Goal: Task Accomplishment & Management: Complete application form

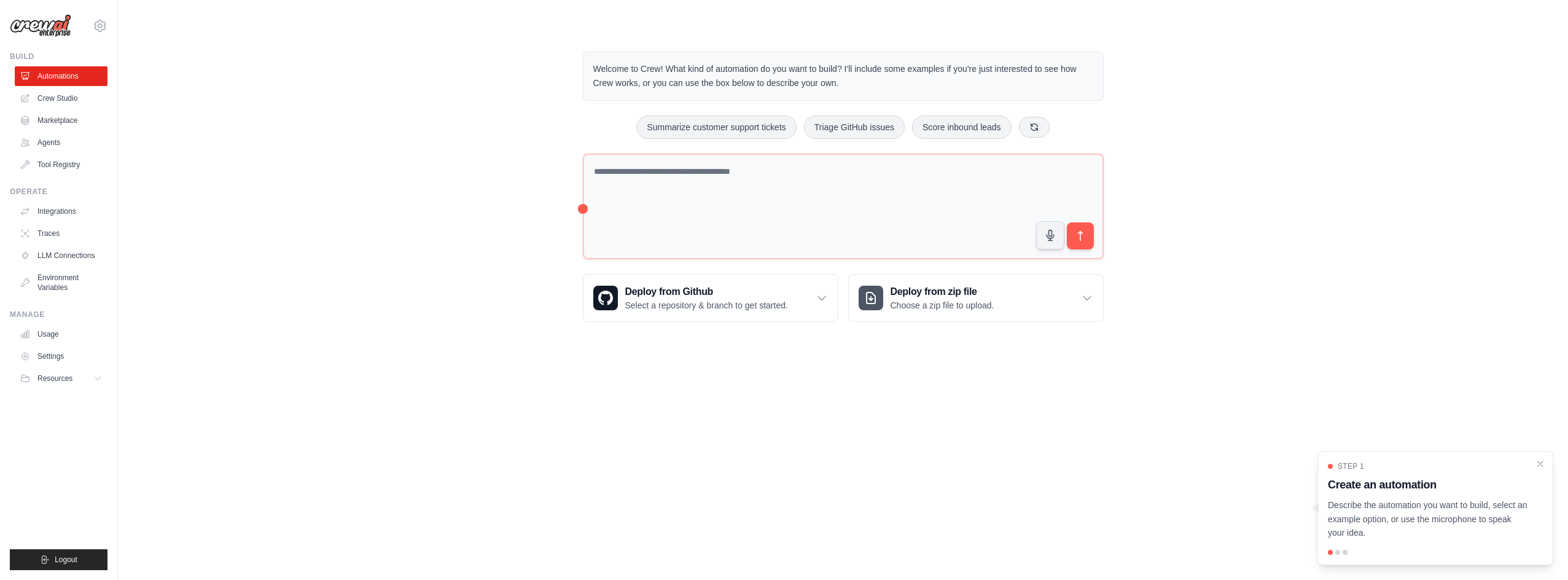
click at [1533, 465] on div "Step 1 Create an automation Describe the automation you want to build, select a…" at bounding box center [1435, 501] width 215 height 79
click at [682, 196] on textarea at bounding box center [842, 205] width 521 height 105
click at [667, 187] on textarea at bounding box center [842, 205] width 521 height 105
click at [713, 173] on textarea at bounding box center [842, 205] width 521 height 105
click at [786, 191] on textarea at bounding box center [842, 205] width 521 height 105
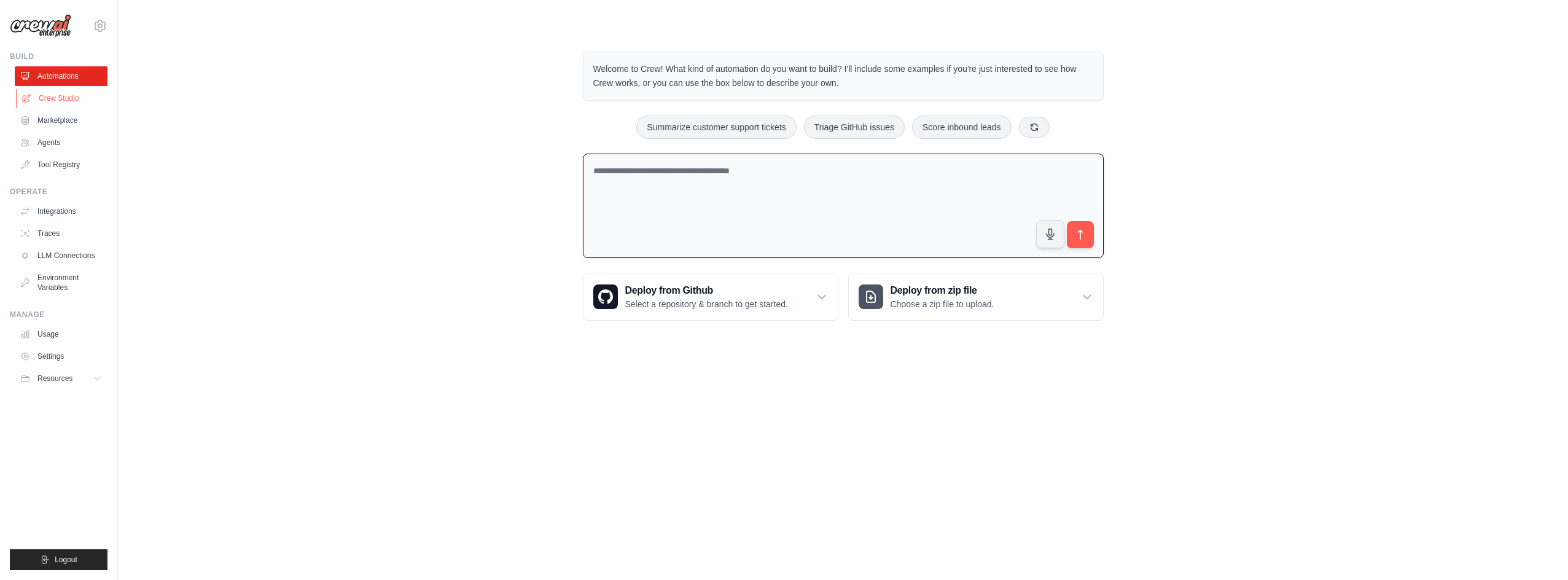
click at [73, 97] on link "Crew Studio" at bounding box center [62, 99] width 92 height 20
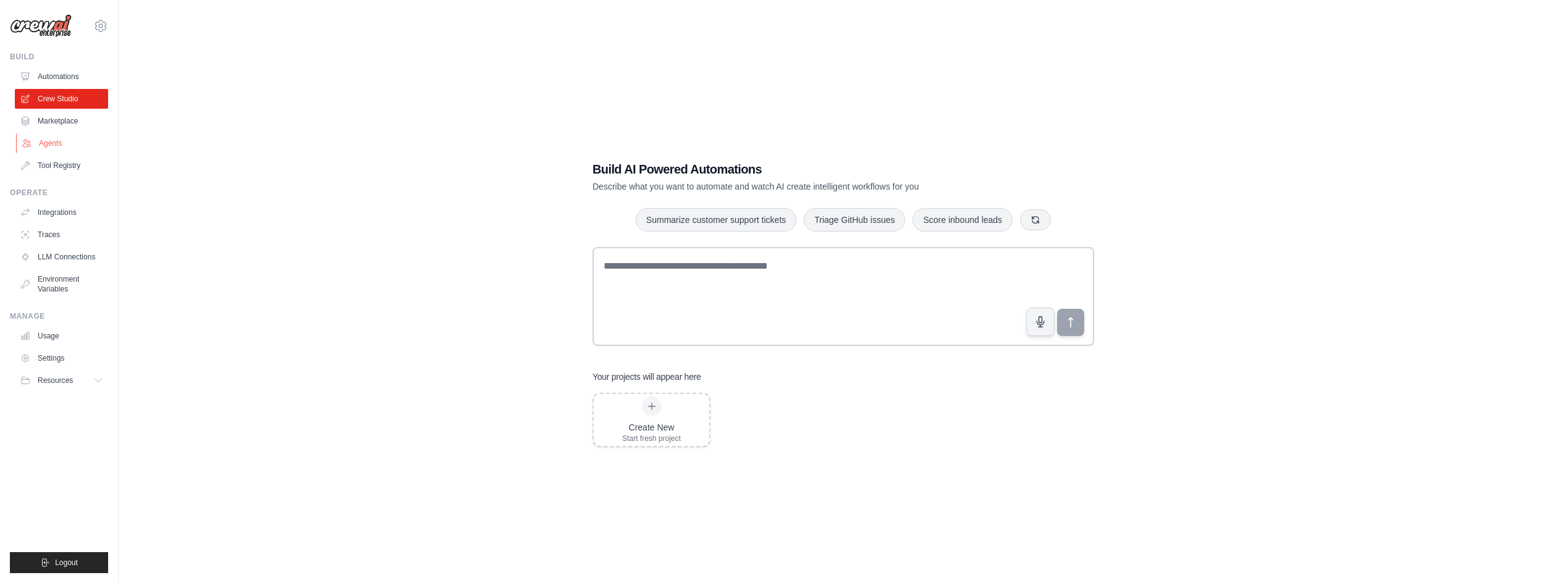
click at [54, 141] on link "Agents" at bounding box center [62, 143] width 93 height 20
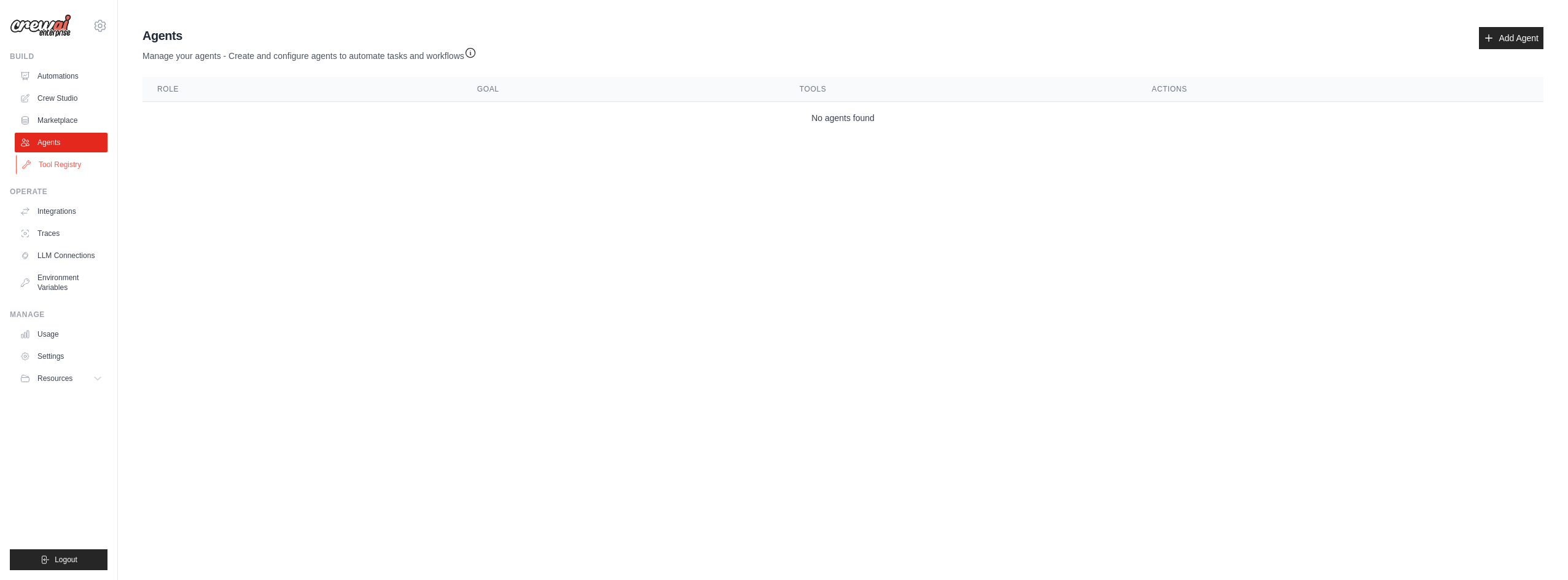
click at [72, 168] on link "Tool Registry" at bounding box center [62, 165] width 92 height 20
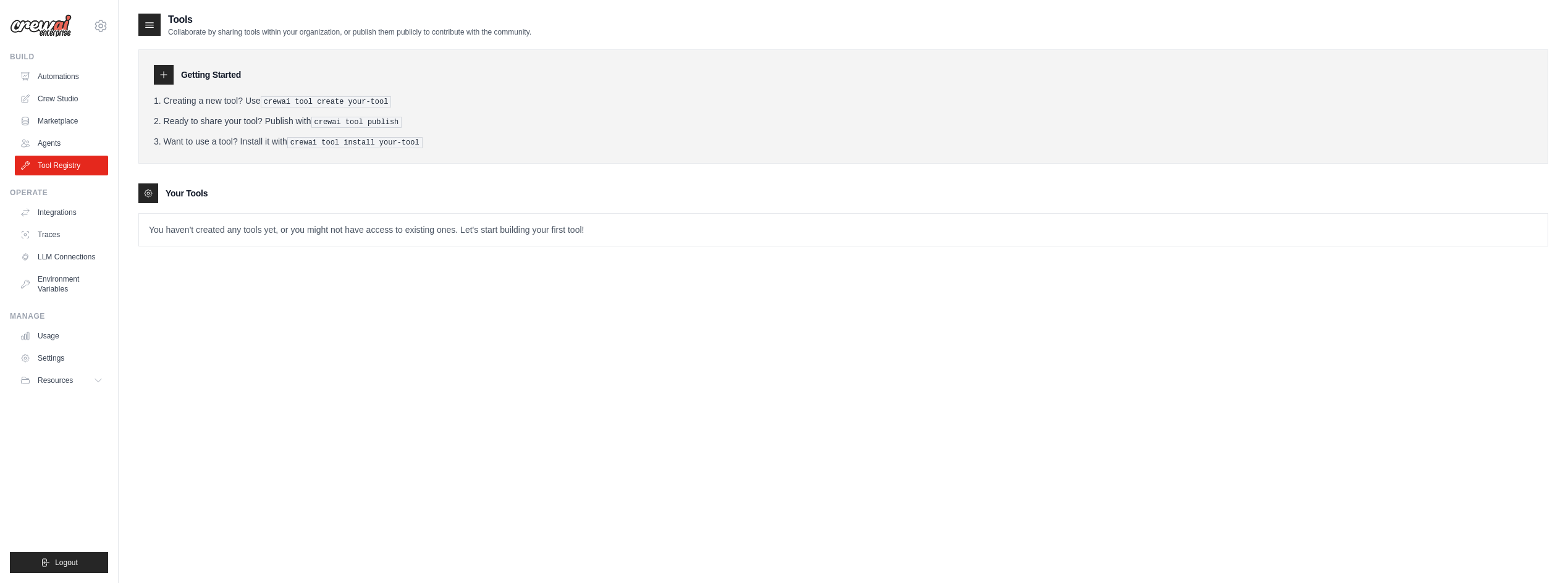
click at [325, 304] on div "Tools Collaborate by sharing tools within your organization, or publish them pu…" at bounding box center [843, 304] width 1409 height 583
click at [68, 214] on link "Integrations" at bounding box center [62, 213] width 93 height 20
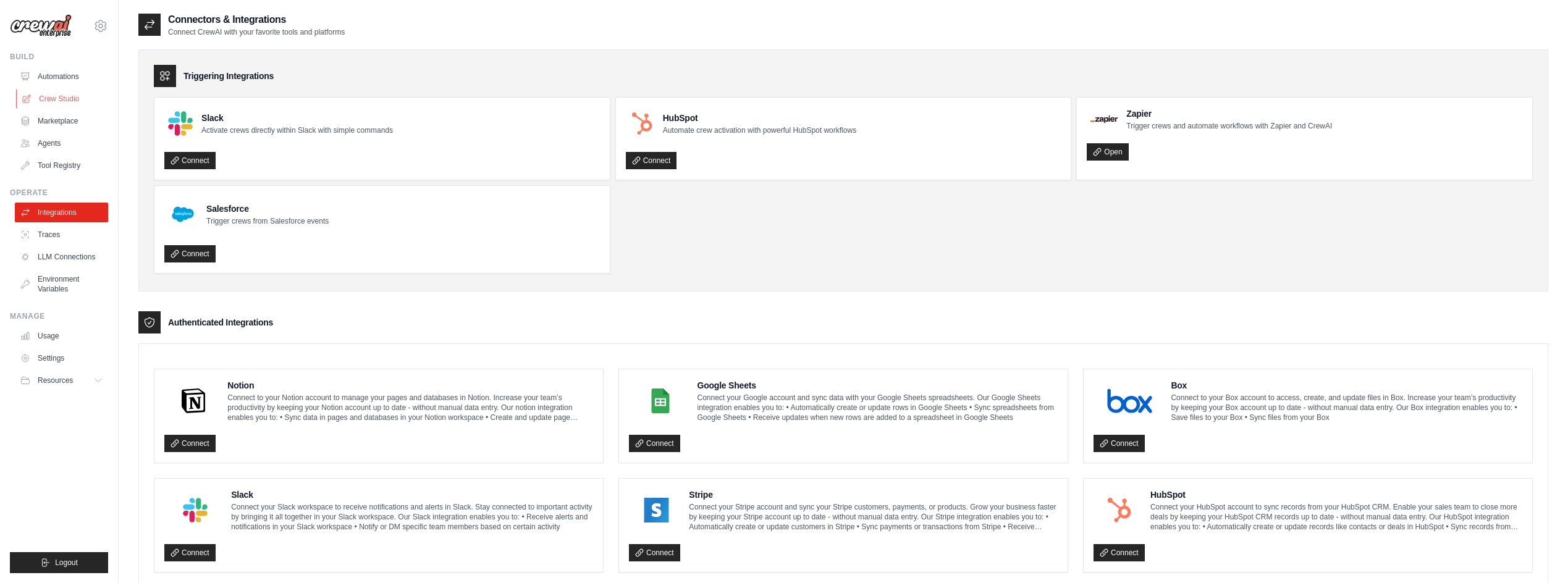
click at [70, 92] on link "Crew Studio" at bounding box center [62, 99] width 93 height 20
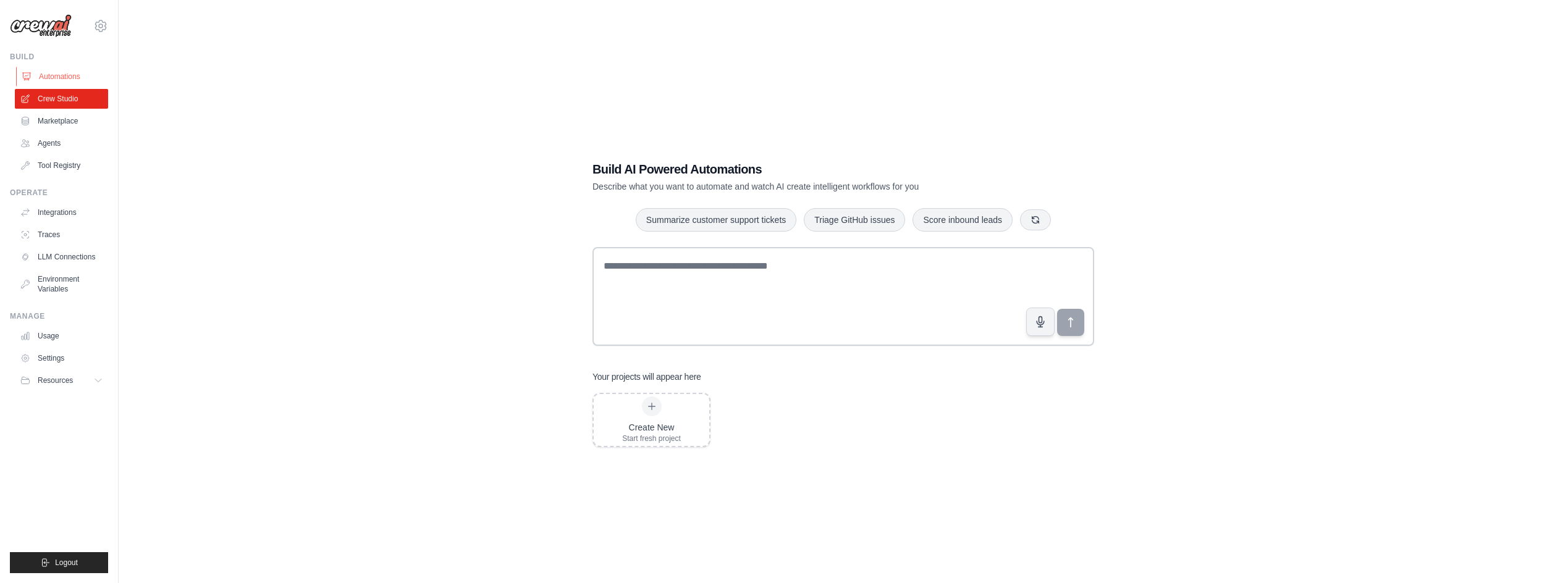
click at [55, 73] on link "Automations" at bounding box center [62, 77] width 93 height 20
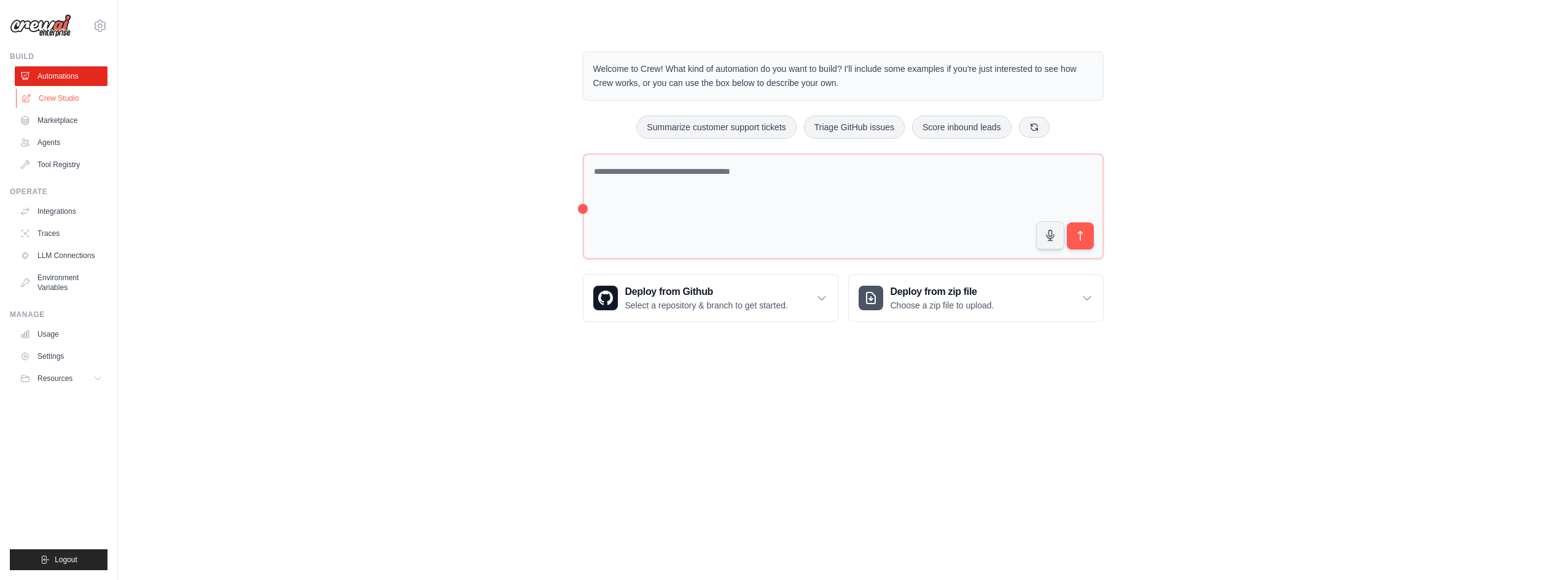
click at [56, 107] on link "Crew Studio" at bounding box center [62, 99] width 92 height 20
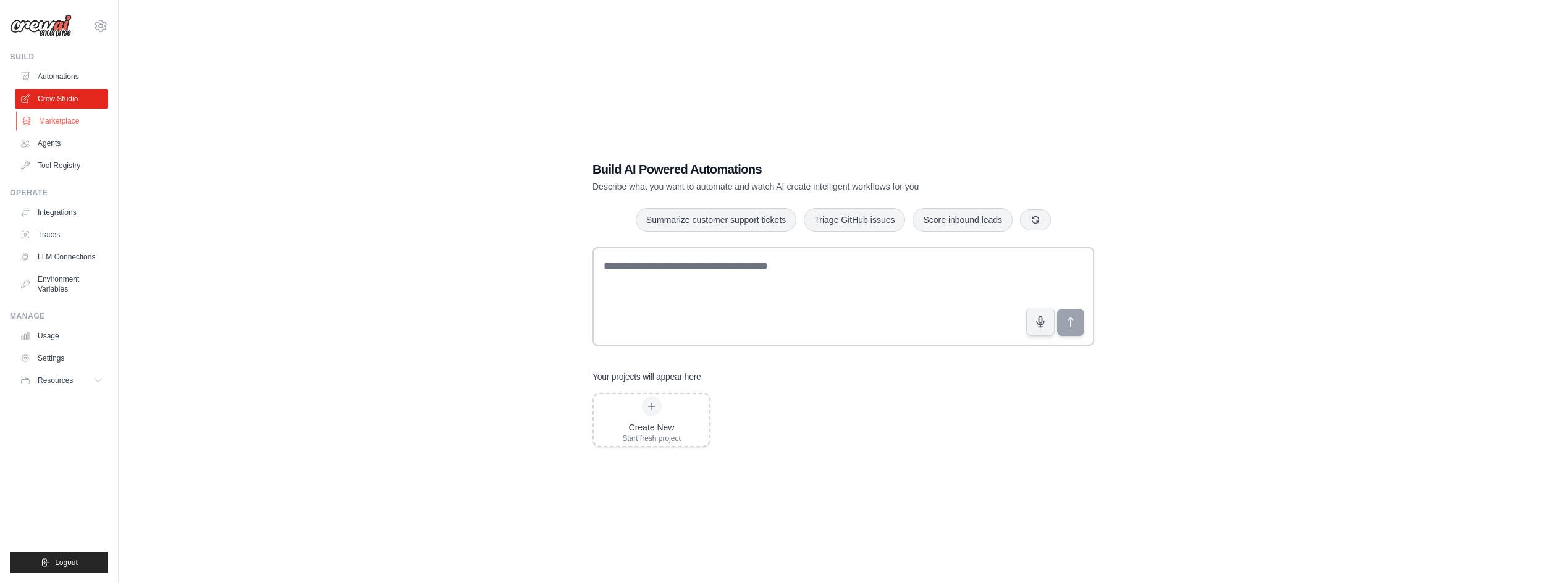
click at [58, 117] on link "Marketplace" at bounding box center [62, 121] width 93 height 20
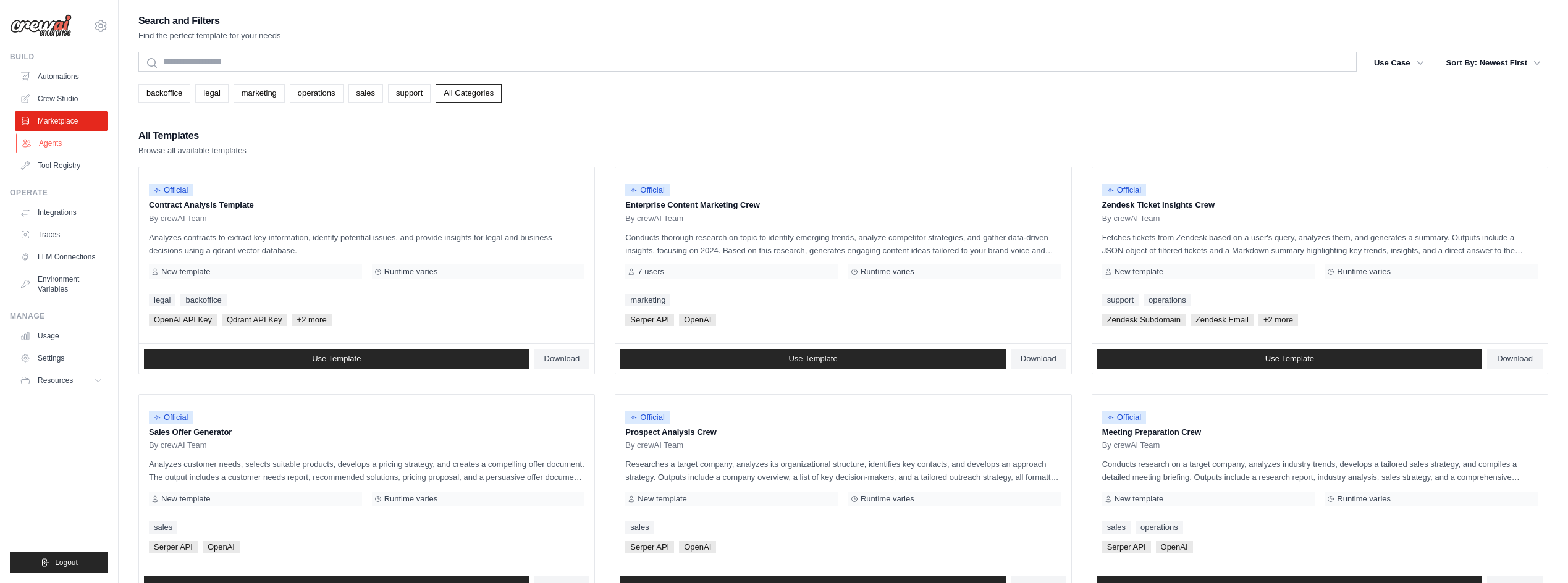
click at [64, 144] on link "Agents" at bounding box center [62, 143] width 93 height 20
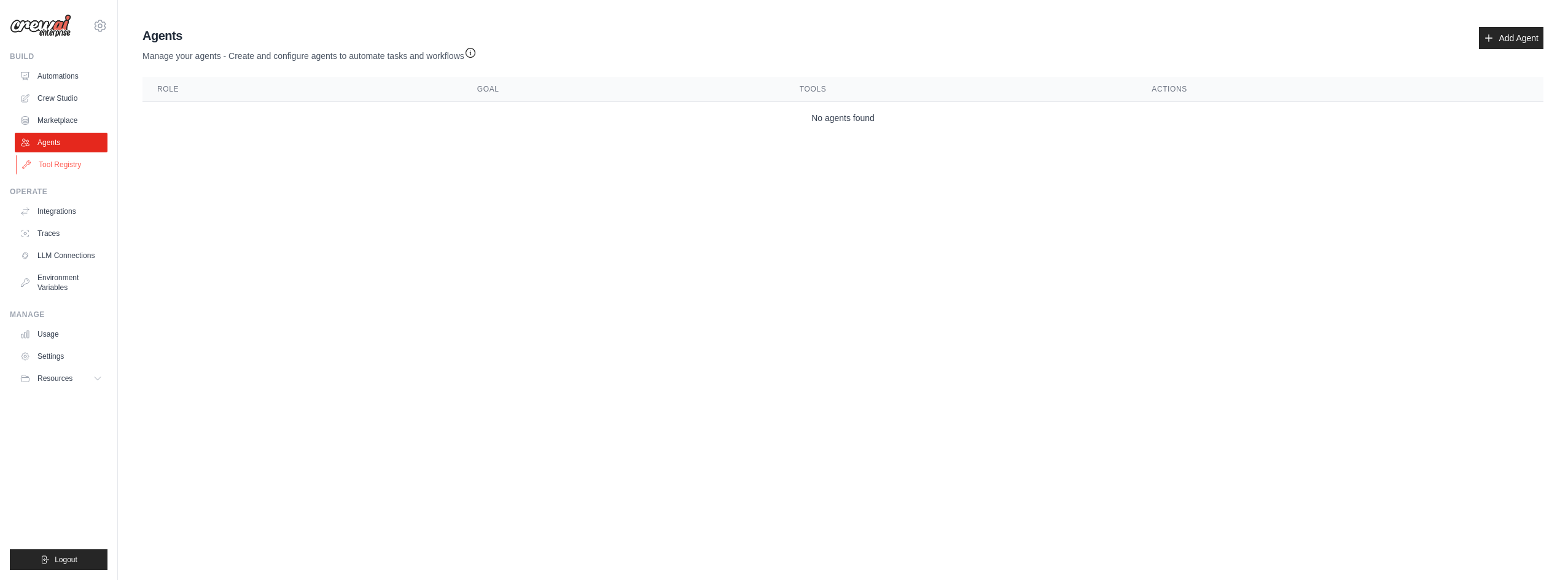
click at [81, 160] on link "Tool Registry" at bounding box center [62, 165] width 92 height 20
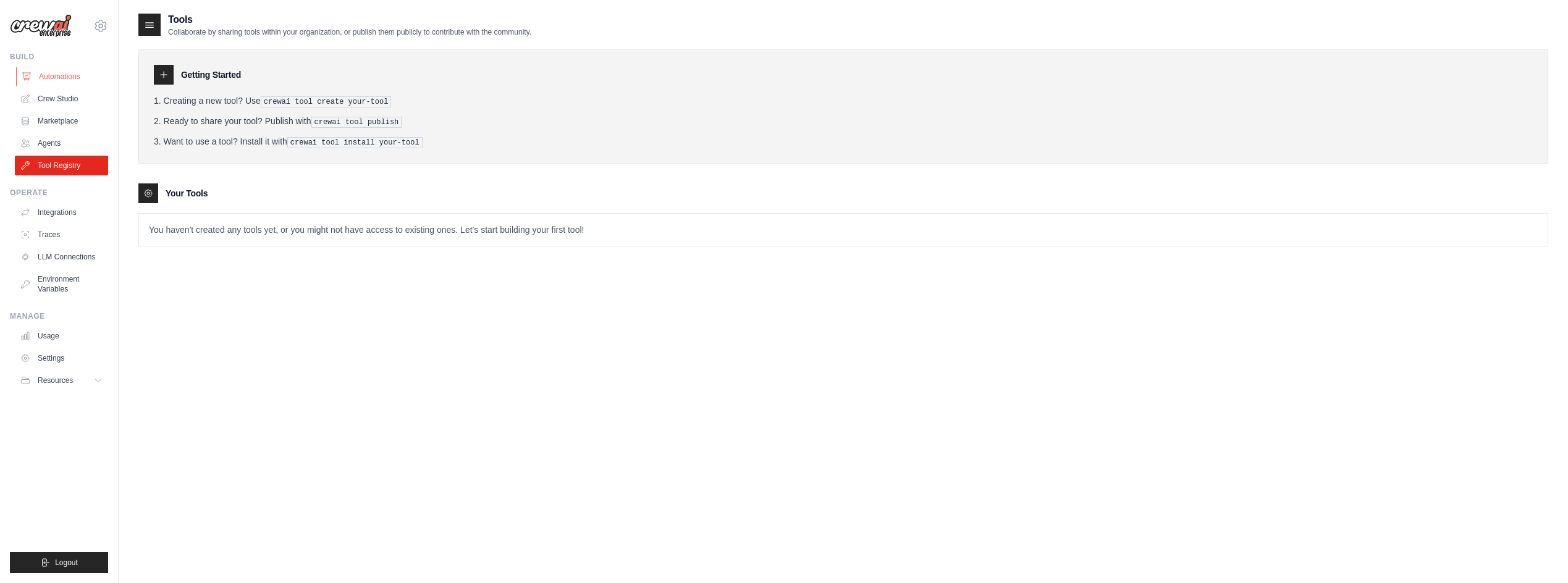
click at [67, 81] on link "Automations" at bounding box center [62, 77] width 93 height 20
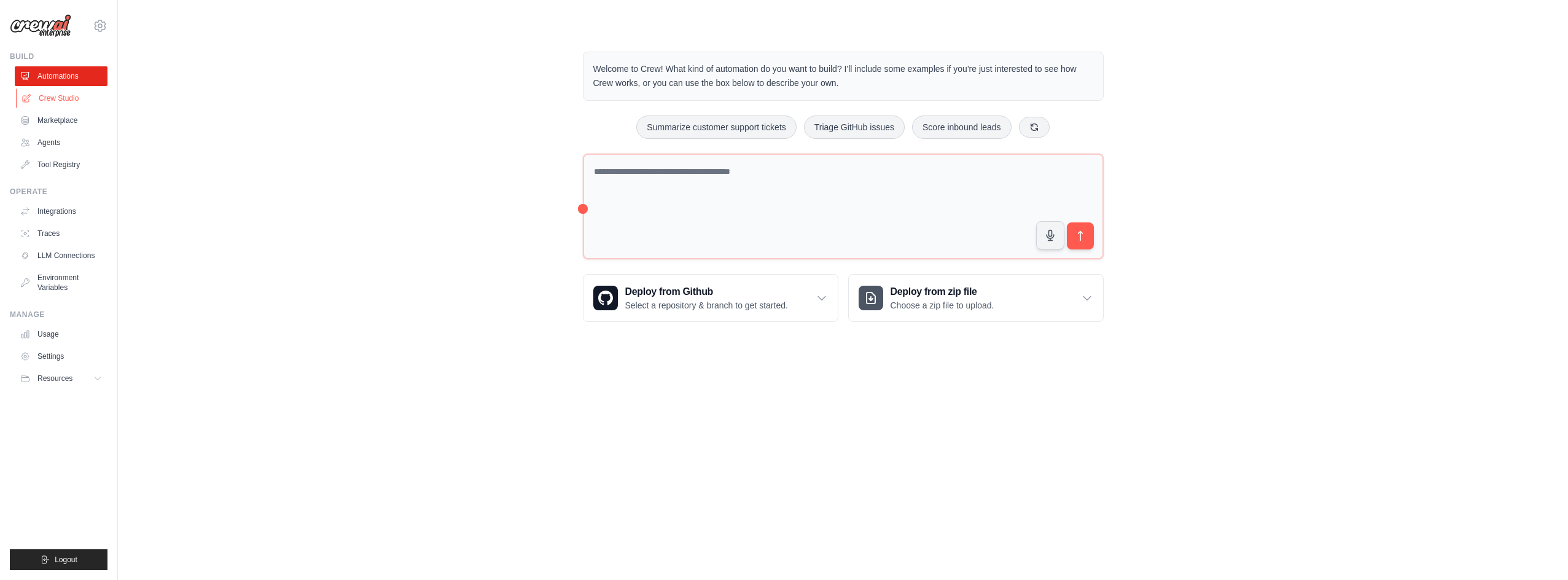
click at [69, 100] on link "Crew Studio" at bounding box center [62, 99] width 92 height 20
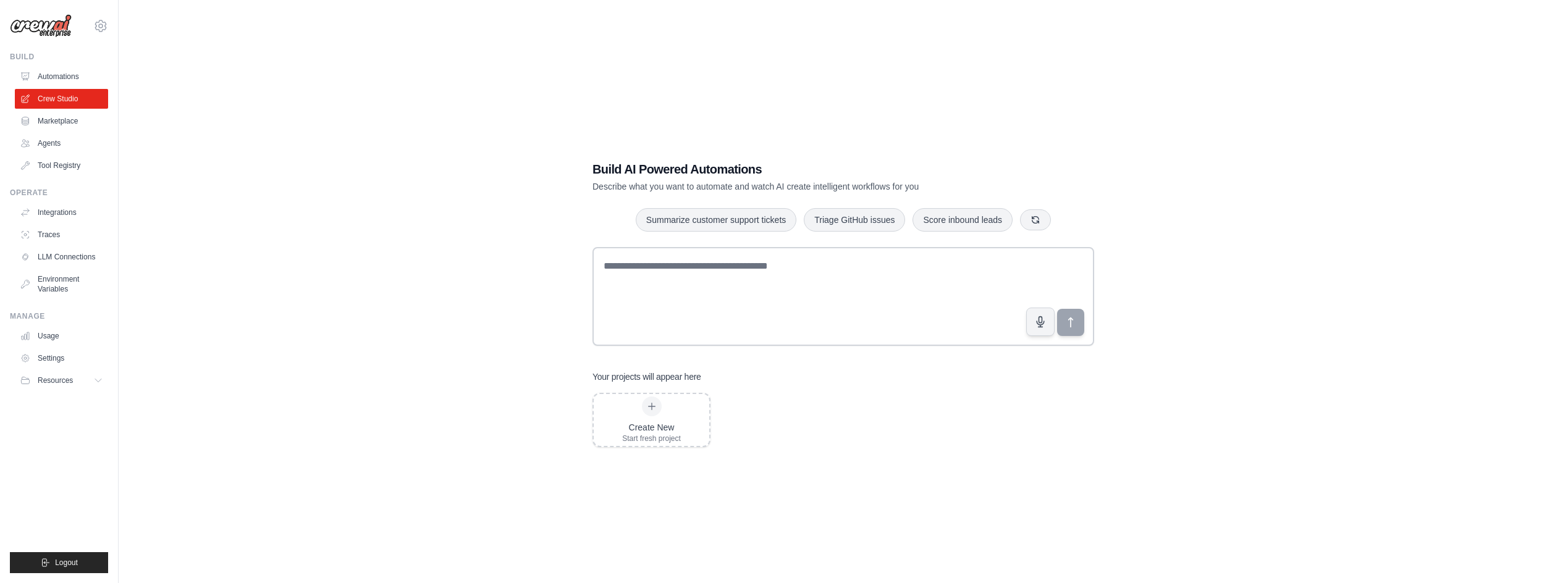
click at [65, 74] on link "Automations" at bounding box center [60, 77] width 93 height 20
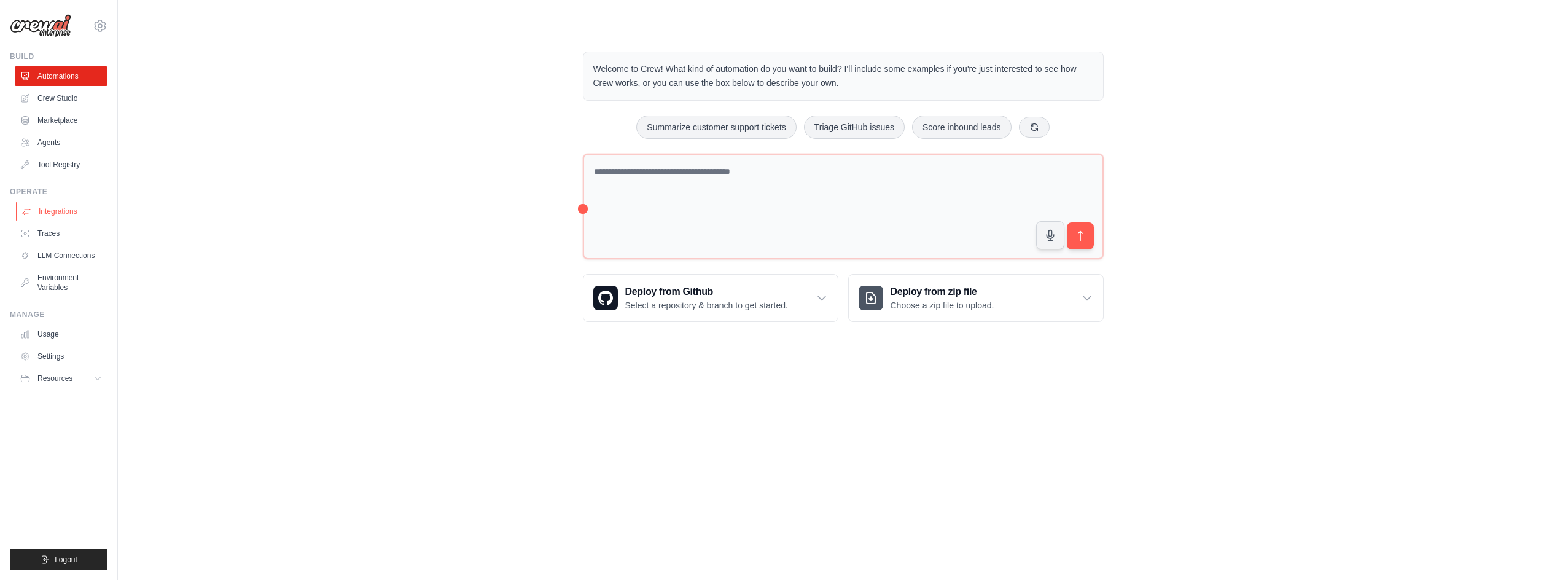
click at [45, 215] on link "Integrations" at bounding box center [62, 212] width 92 height 20
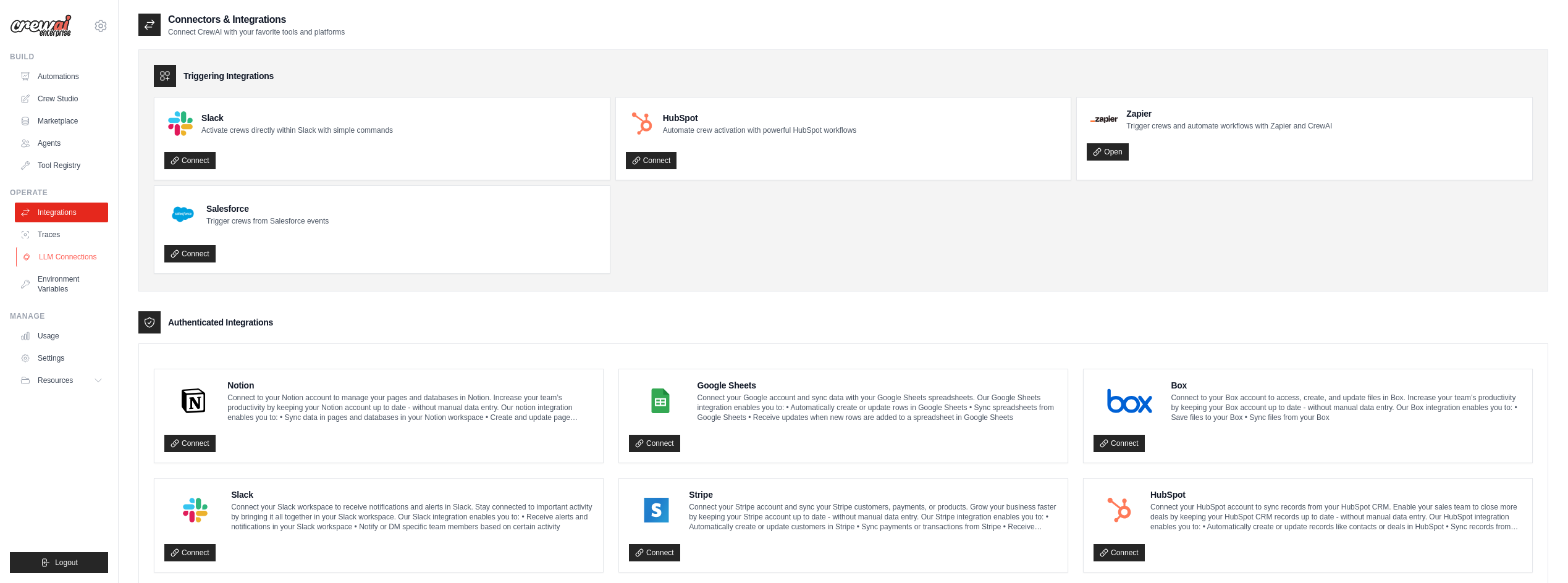
click at [71, 260] on link "LLM Connections" at bounding box center [62, 257] width 93 height 20
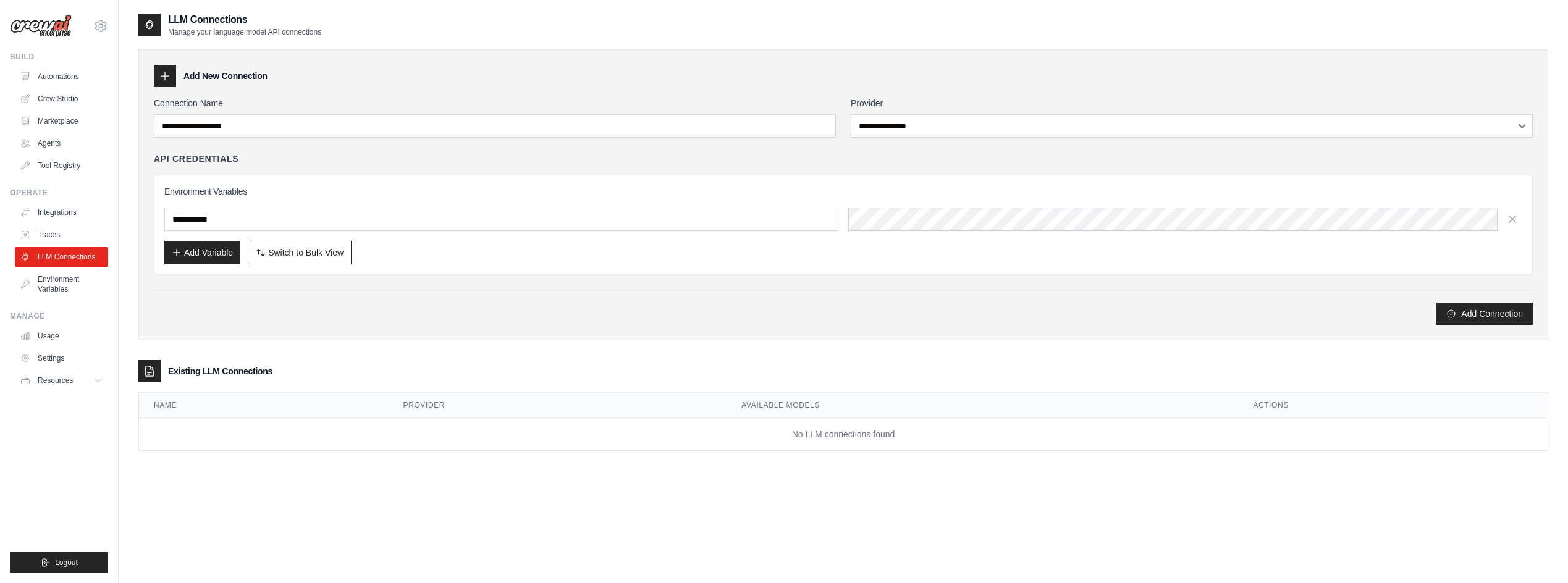
click at [422, 141] on div "**********" at bounding box center [843, 211] width 1379 height 228
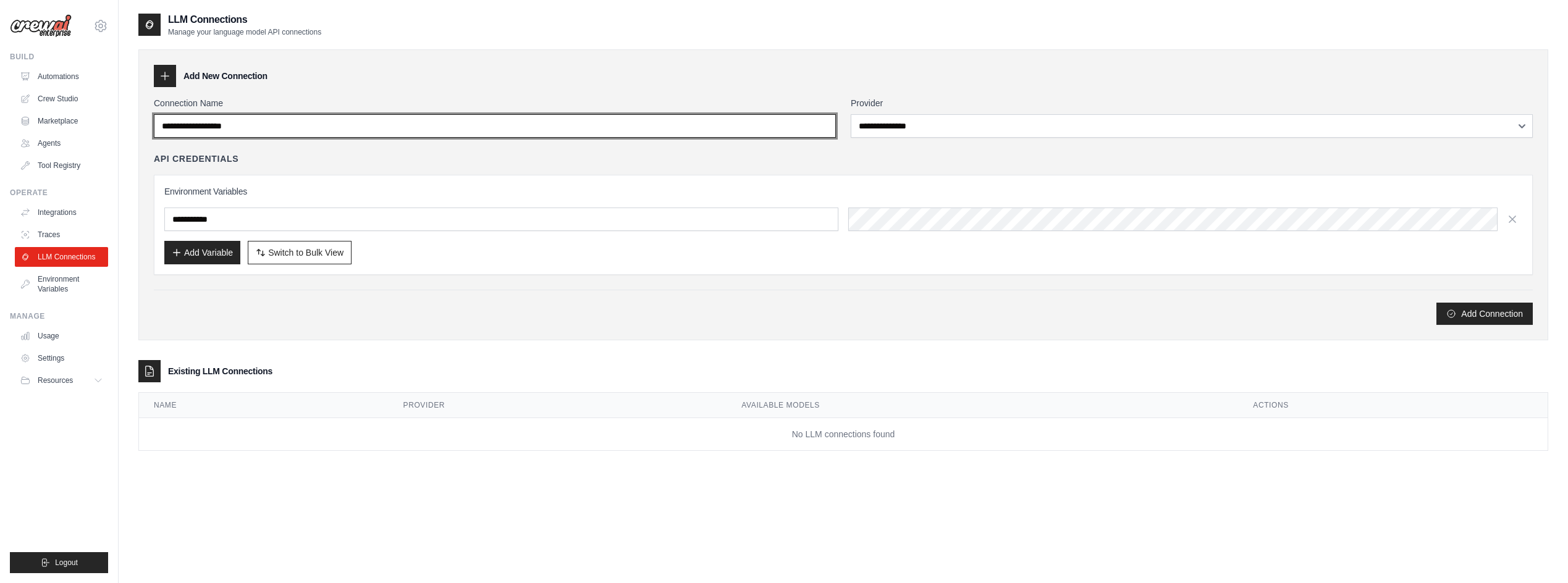
click at [424, 121] on input "Connection Name" at bounding box center [495, 126] width 682 height 23
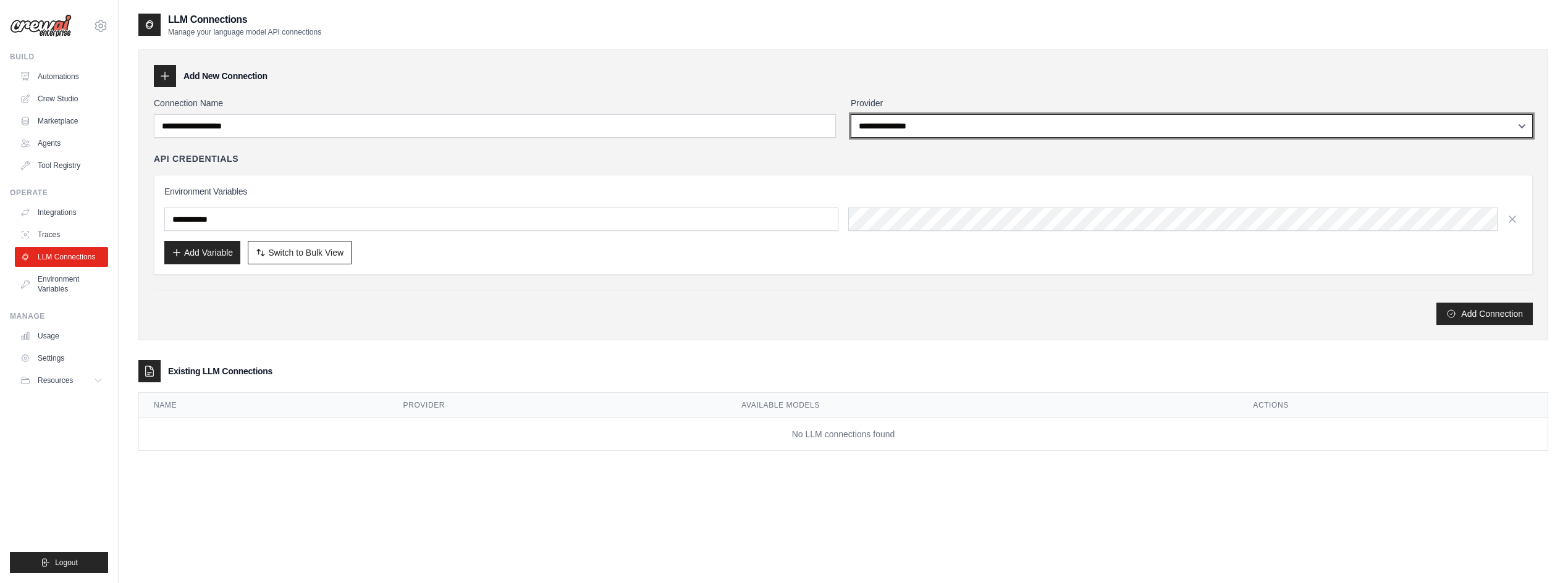
click at [1116, 132] on select "**********" at bounding box center [1191, 126] width 682 height 23
select select "******"
click at [851, 114] on select "**********" at bounding box center [1191, 126] width 682 height 23
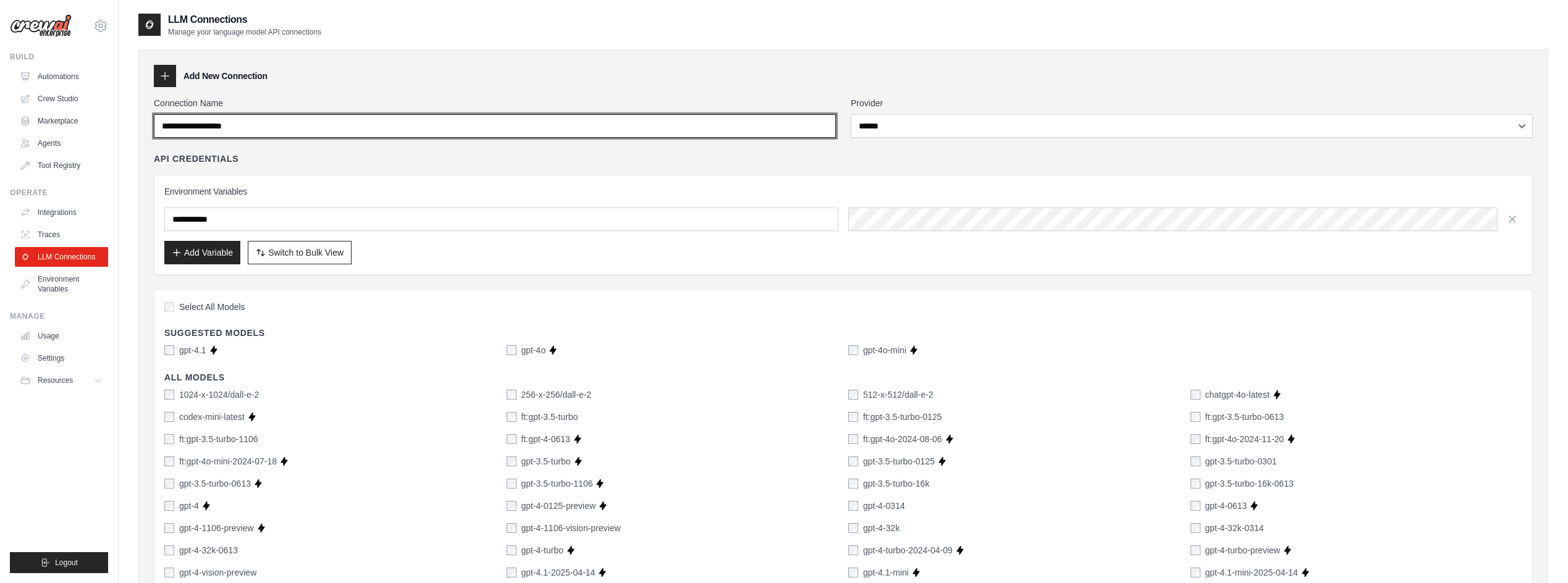
click at [301, 124] on input "Connection Name" at bounding box center [495, 126] width 682 height 23
type input "****"
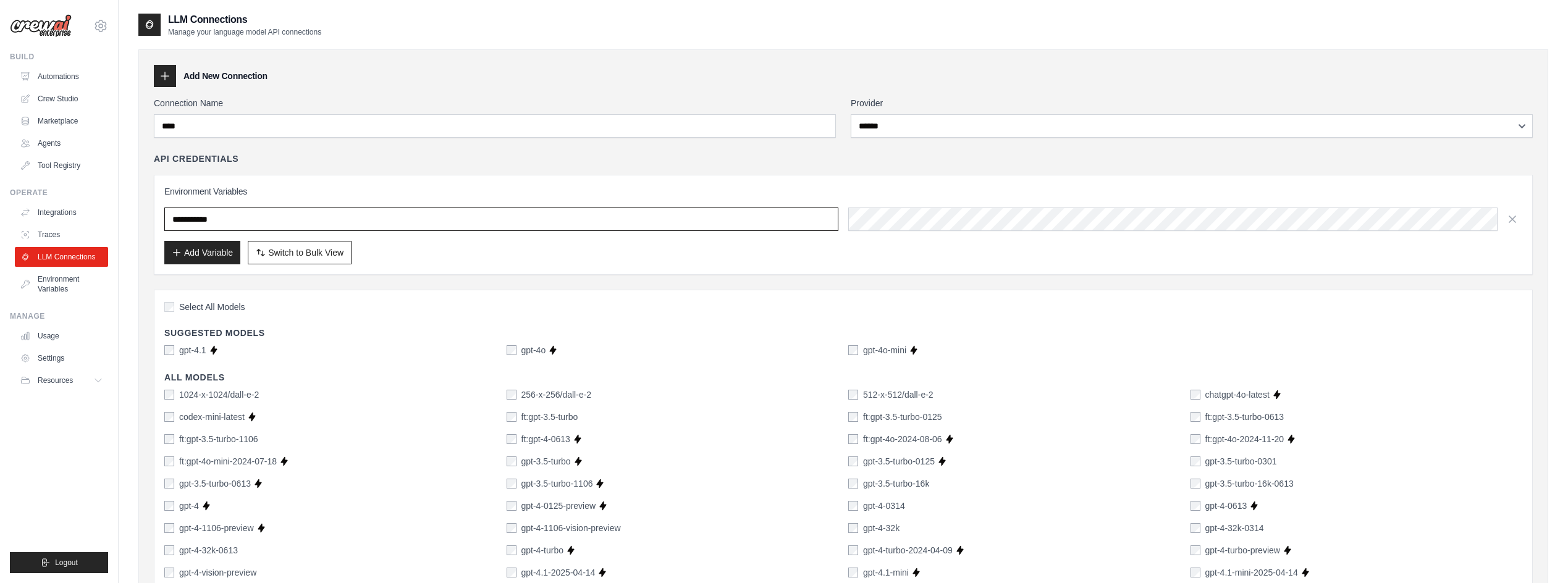
click at [333, 223] on input "text" at bounding box center [501, 219] width 674 height 23
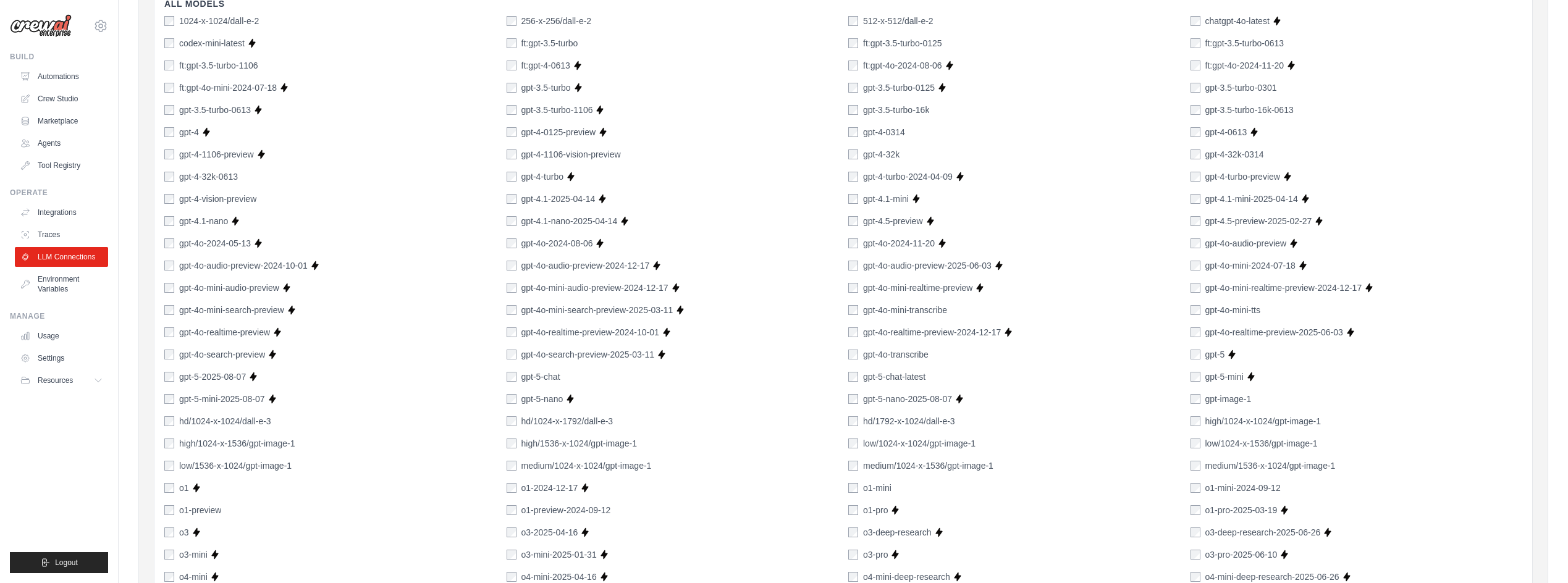
scroll to position [3, 0]
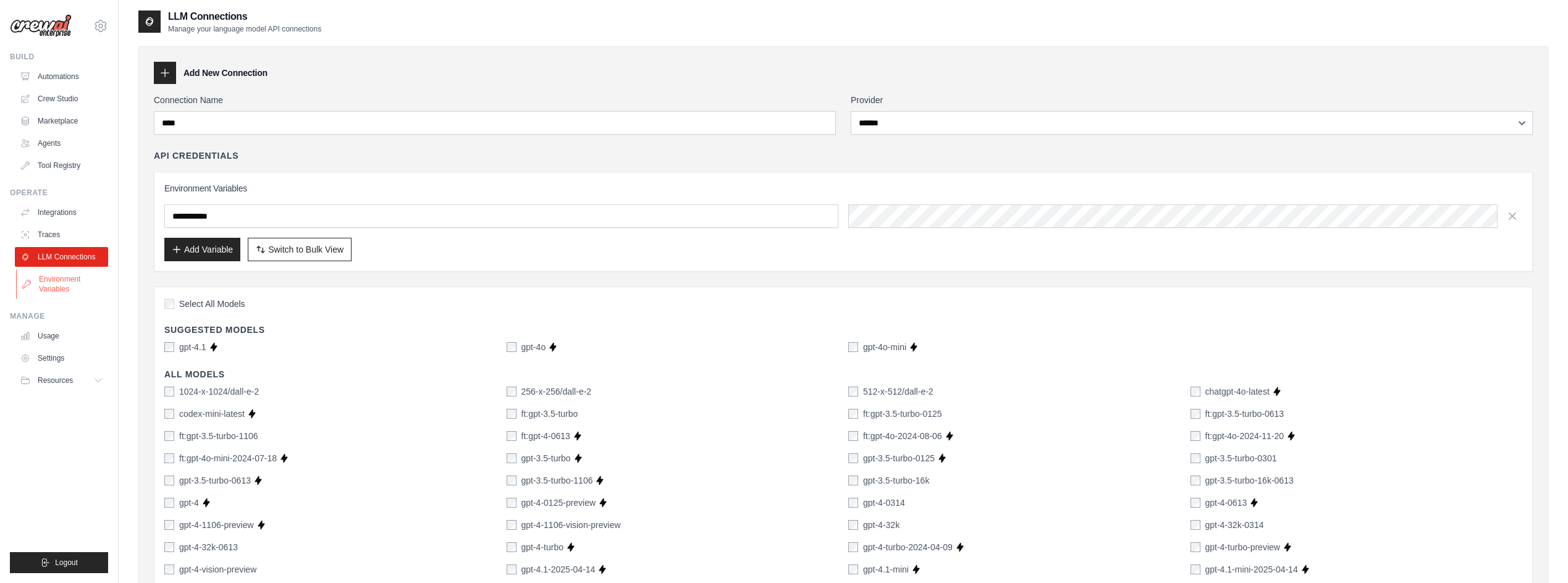
click at [54, 283] on link "Environment Variables" at bounding box center [62, 284] width 93 height 30
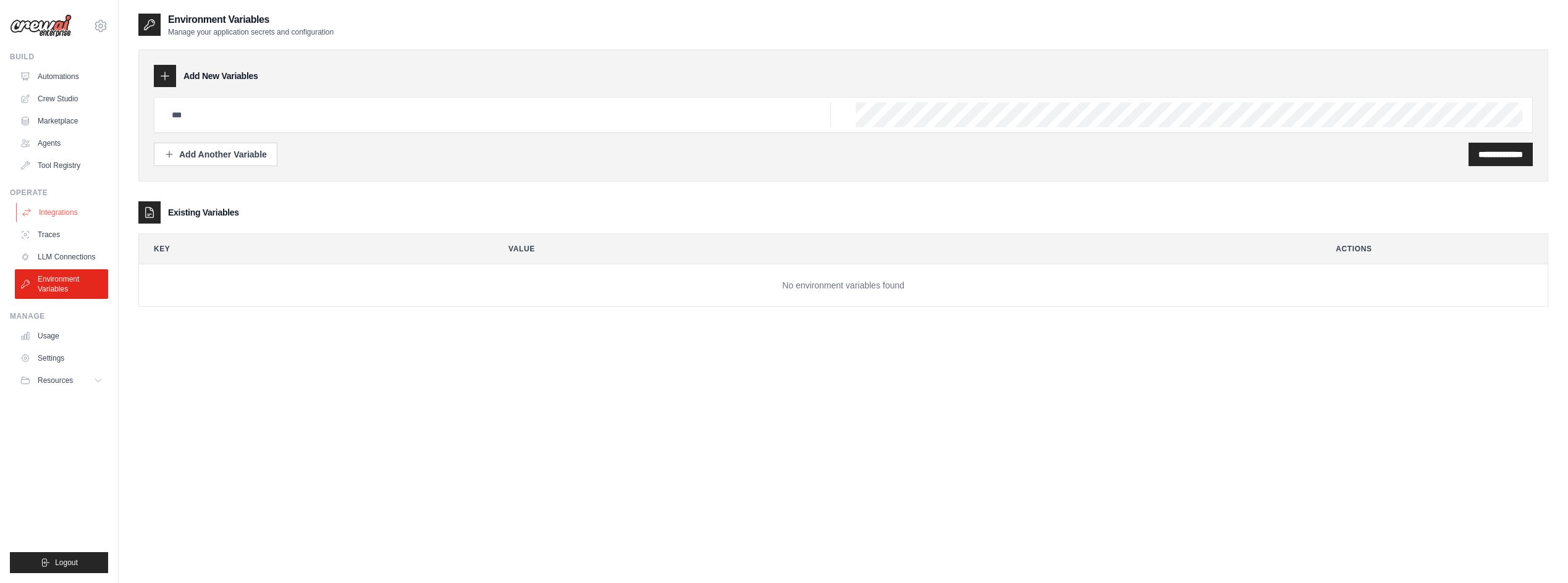
click at [67, 211] on link "Integrations" at bounding box center [62, 213] width 93 height 20
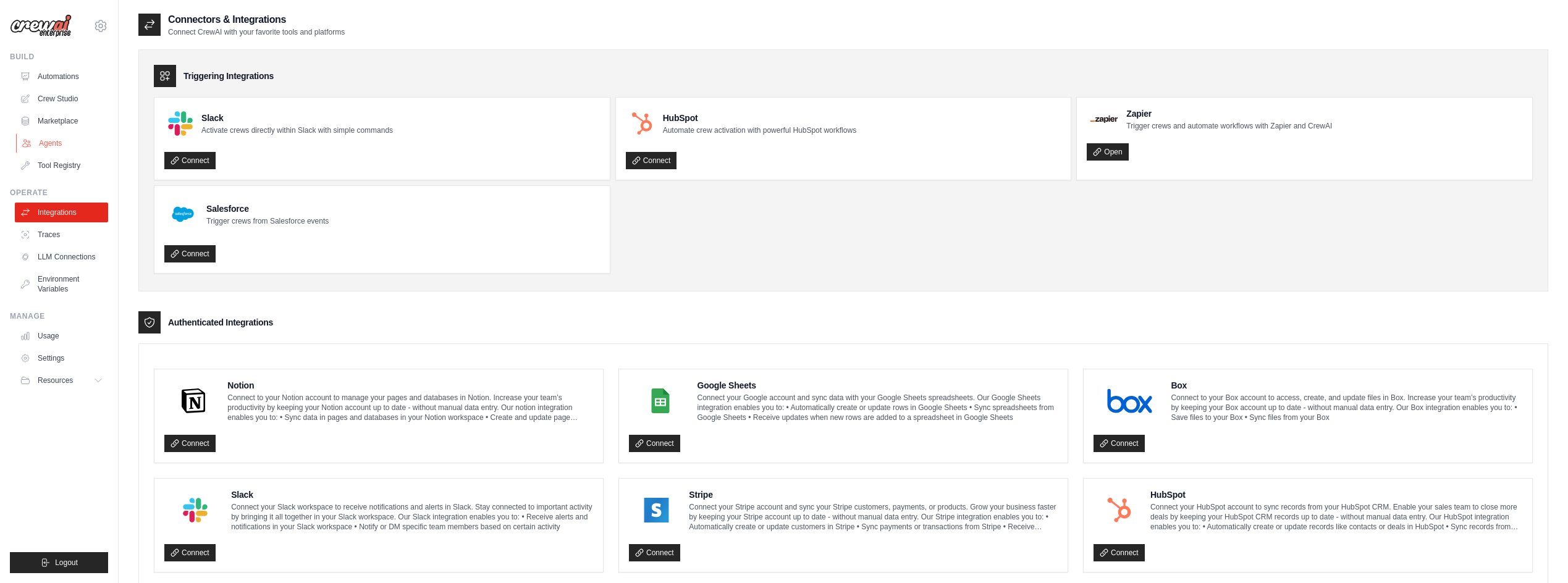
click at [62, 145] on link "Agents" at bounding box center [62, 143] width 93 height 20
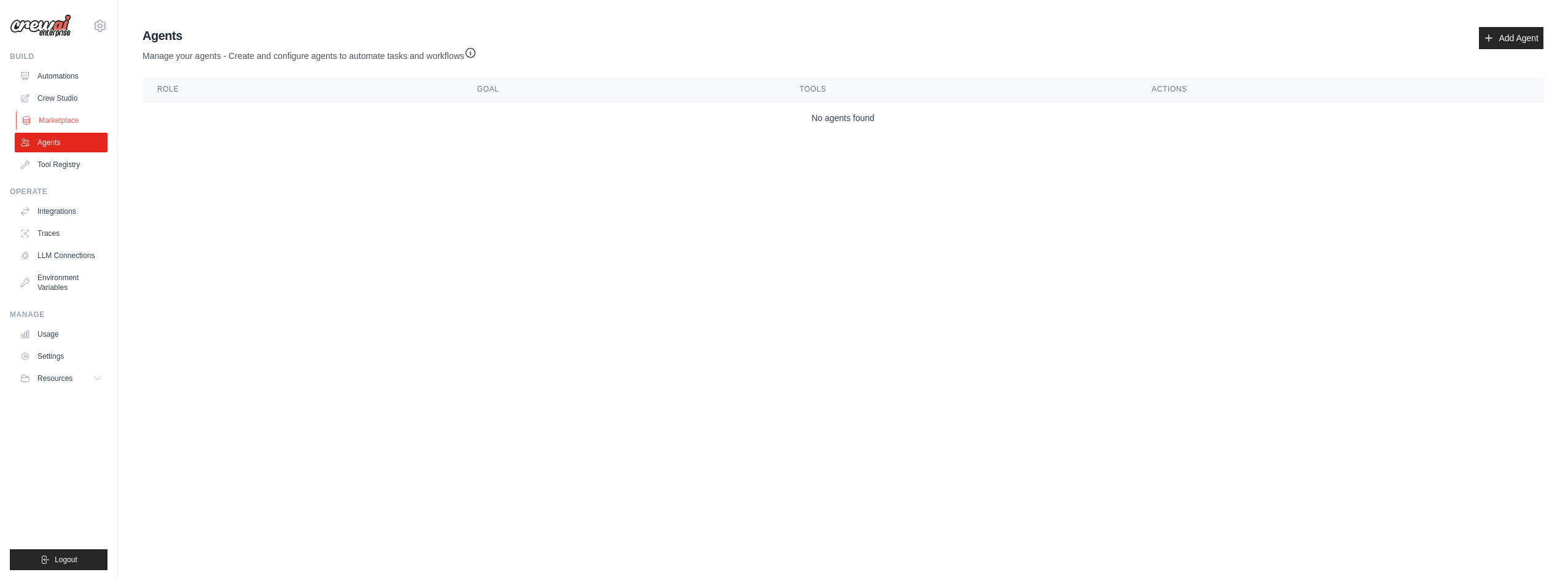
click at [72, 118] on link "Marketplace" at bounding box center [62, 120] width 92 height 20
